Goal: Transaction & Acquisition: Subscribe to service/newsletter

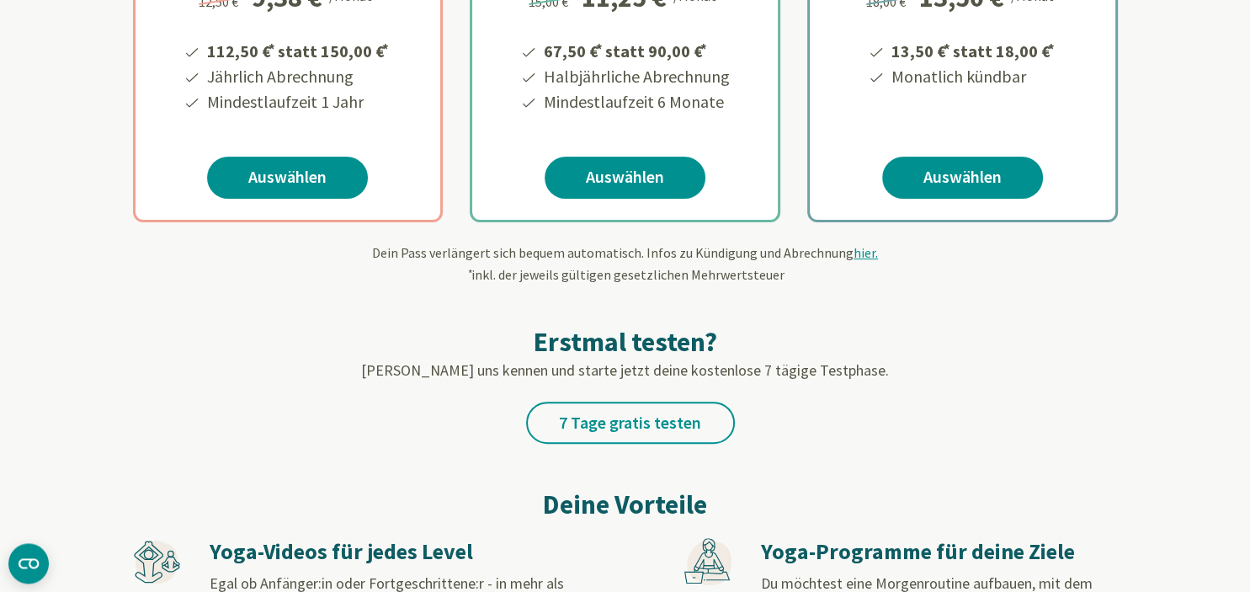
scroll to position [531, 0]
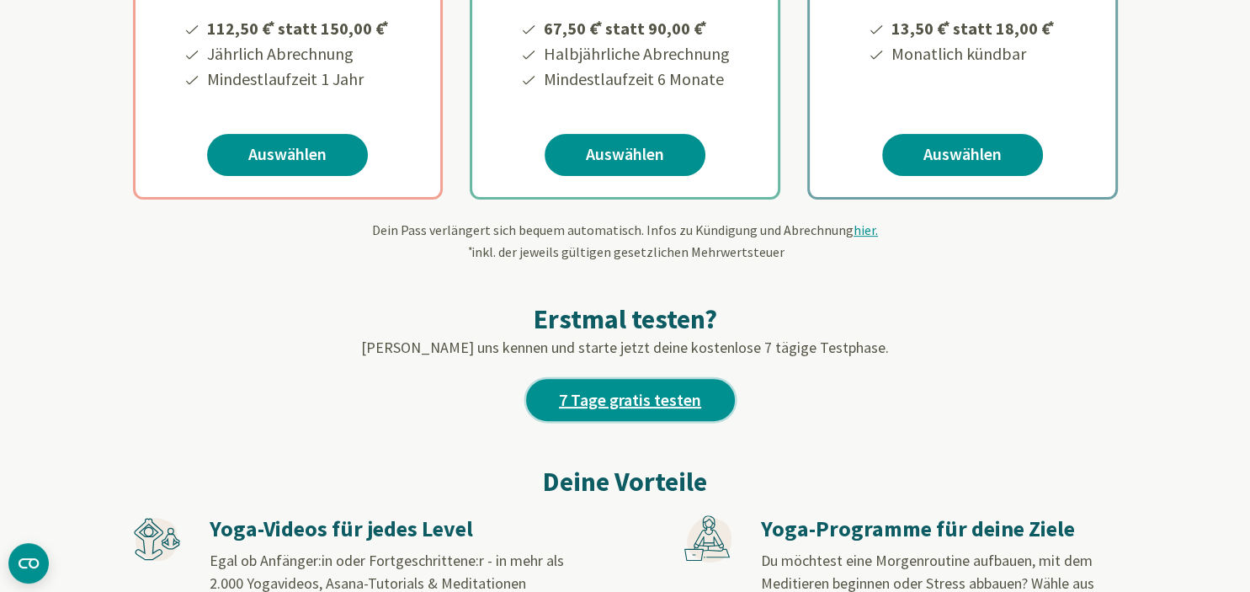
click at [565, 392] on link "7 Tage gratis testen" at bounding box center [630, 400] width 209 height 42
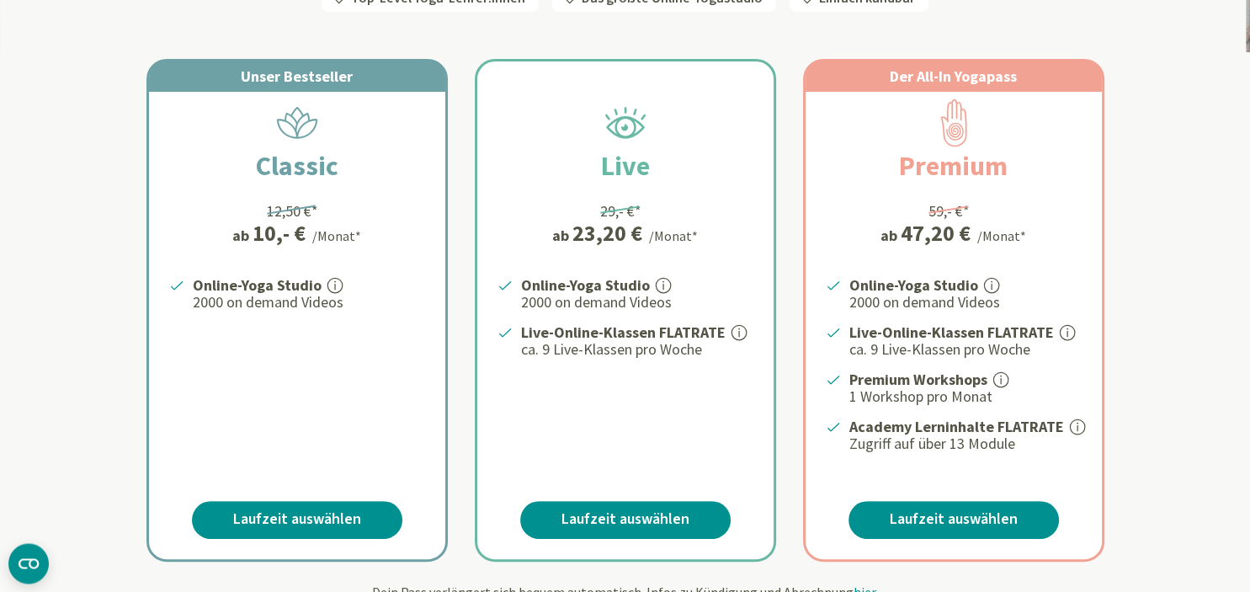
scroll to position [303, 0]
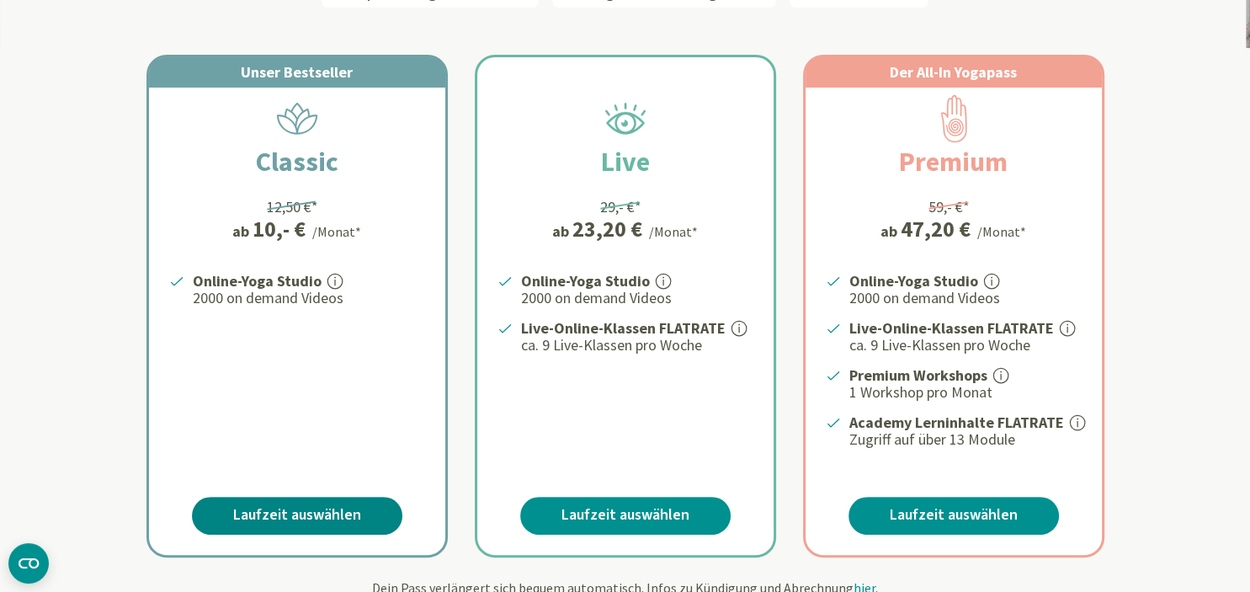
click at [275, 516] on link "Laufzeit auswählen" at bounding box center [297, 516] width 210 height 38
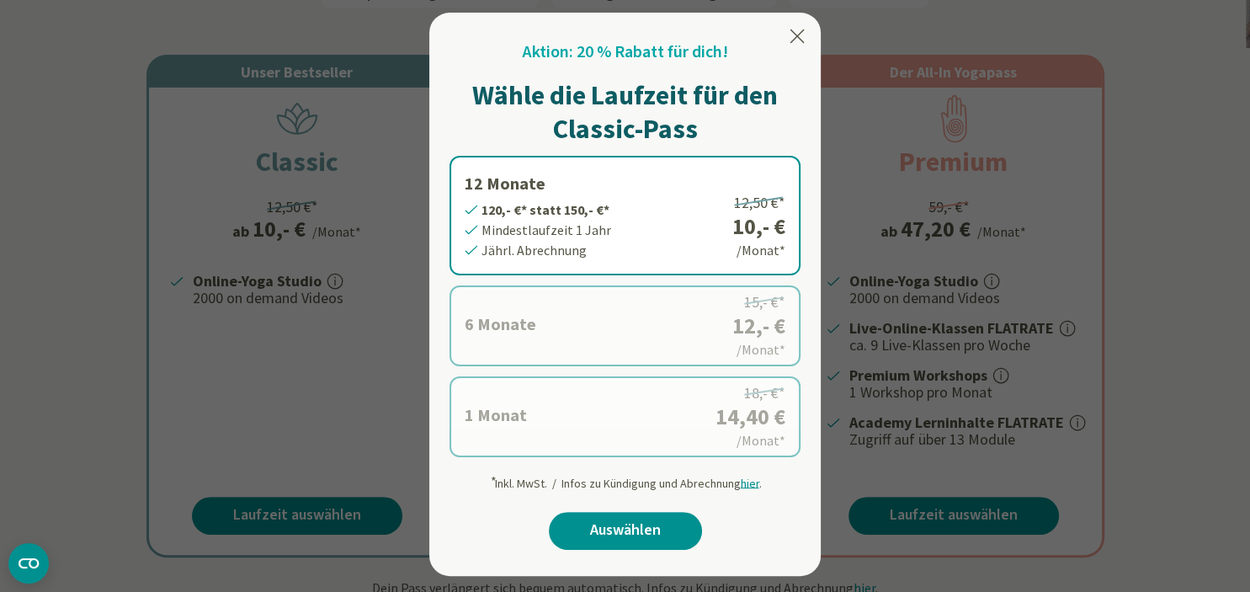
click at [604, 385] on label "1 Monat 14,40 €* statt 18,- €* Mindestlaufzeit 1 Monat Monatl. Abrechnung 18,- …" at bounding box center [624, 416] width 351 height 81
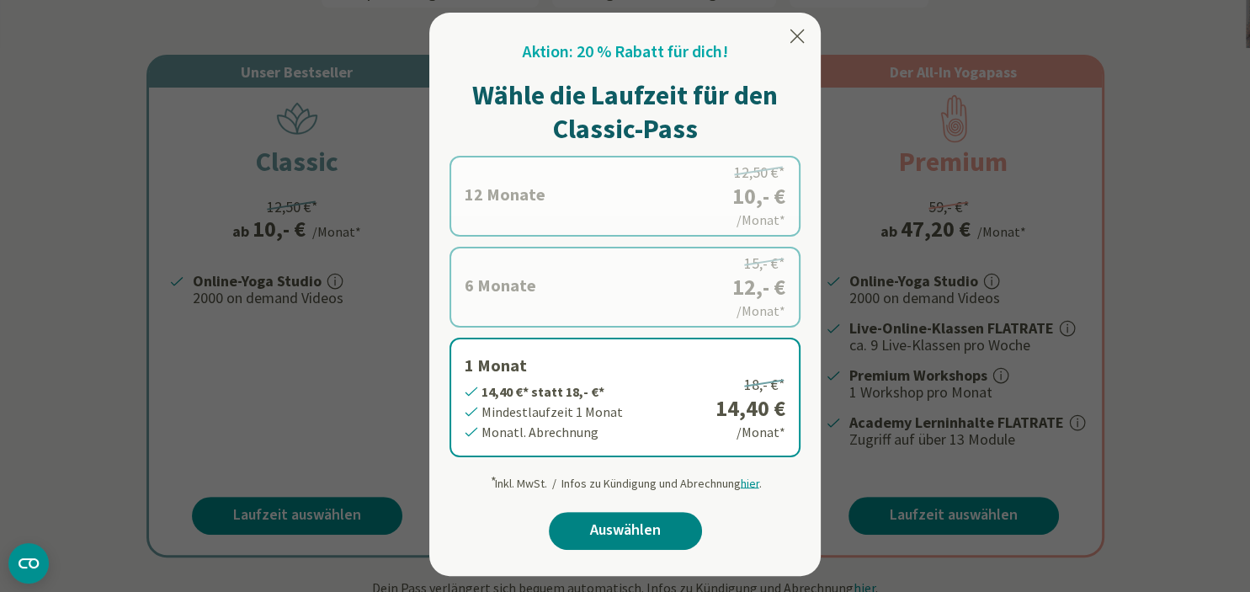
click at [653, 534] on link "Auswählen" at bounding box center [625, 531] width 153 height 38
